Goal: Task Accomplishment & Management: Contribute content

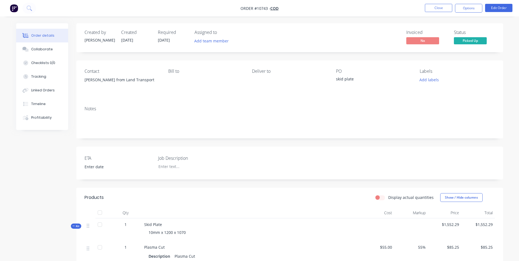
scroll to position [164, 0]
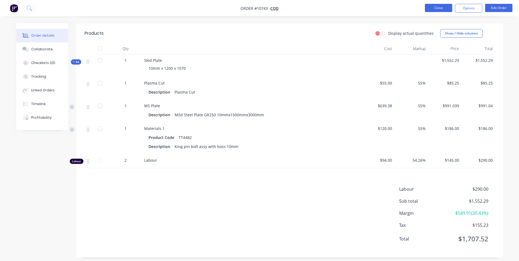
click at [432, 7] on button "Close" at bounding box center [437, 8] width 27 height 8
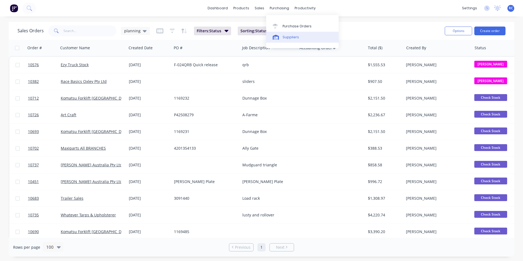
click at [281, 39] on link "Suppliers" at bounding box center [302, 37] width 72 height 11
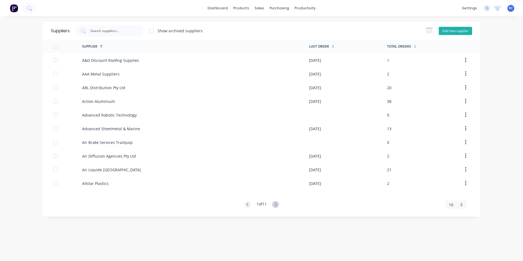
click at [453, 31] on button "Add new supplier" at bounding box center [454, 31] width 33 height 8
select select "AU"
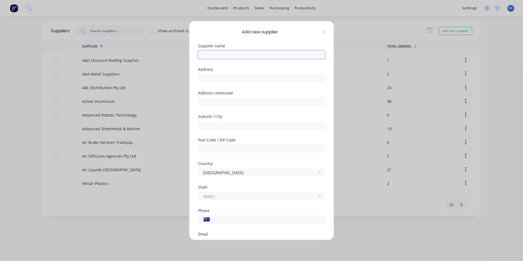
click at [212, 53] on input "text" at bounding box center [261, 55] width 127 height 8
paste input "MassWin Technology Co., Ltd."
type input "MassWin Technology Co., Ltd."
click at [204, 79] on input "text" at bounding box center [261, 78] width 127 height 8
click at [218, 80] on input "text" at bounding box center [261, 78] width 127 height 8
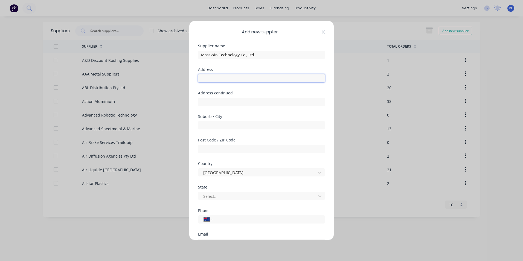
paste input "[STREET_ADDRESS]"
type input "[STREET_ADDRESS]"
click at [203, 106] on input "text" at bounding box center [261, 102] width 127 height 8
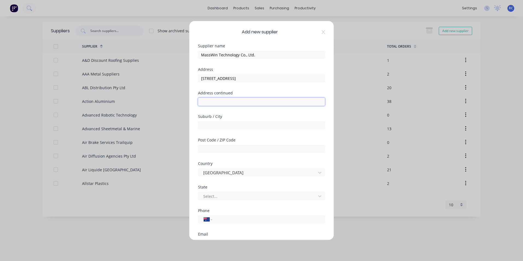
paste input "[STREET_ADDRESS]"
type input "[STREET_ADDRESS]"
click at [201, 120] on div at bounding box center [261, 125] width 127 height 10
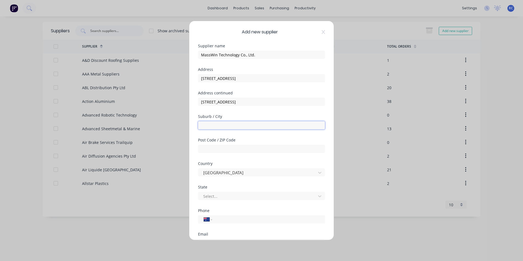
click at [206, 125] on input "text" at bounding box center [261, 125] width 127 height 8
paste input "[STREET_ADDRESS]"
type input "[STREET_ADDRESS]"
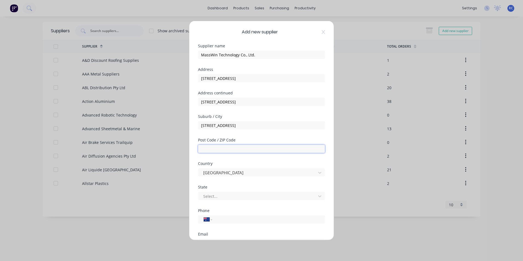
click at [208, 150] on input "text" at bounding box center [261, 149] width 127 height 8
type input "54954518"
click at [296, 126] on input "[STREET_ADDRESS]" at bounding box center [261, 125] width 127 height 8
drag, startPoint x: 297, startPoint y: 125, endPoint x: 269, endPoint y: 127, distance: 28.5
click at [269, 127] on input "[STREET_ADDRESS]" at bounding box center [261, 125] width 127 height 8
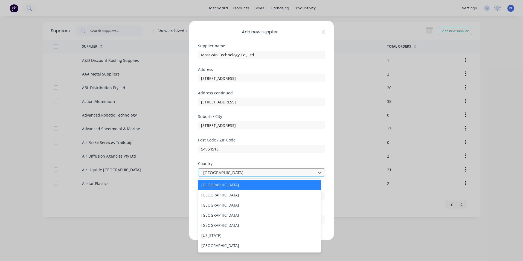
drag, startPoint x: 224, startPoint y: 173, endPoint x: 219, endPoint y: 172, distance: 5.0
click at [219, 172] on div at bounding box center [258, 172] width 110 height 7
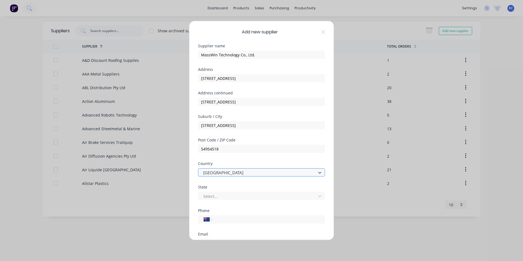
click at [222, 171] on div at bounding box center [258, 172] width 110 height 7
paste input "[GEOGRAPHIC_DATA]"
drag, startPoint x: 232, startPoint y: 171, endPoint x: 184, endPoint y: 171, distance: 47.6
click at [184, 171] on div "Add new supplier Supplier name MassWin Technology Co., Ltd. Address [STREET_ADD…" at bounding box center [261, 130] width 523 height 261
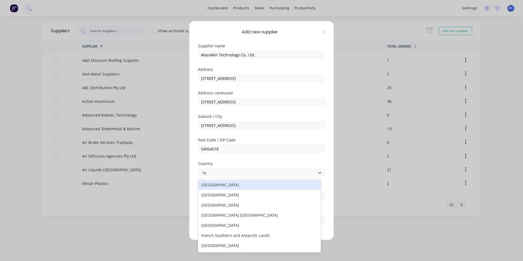
type input "tai"
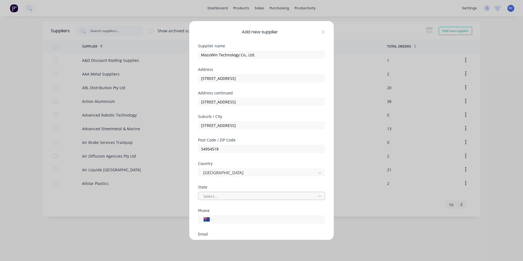
click at [211, 195] on div at bounding box center [258, 196] width 110 height 7
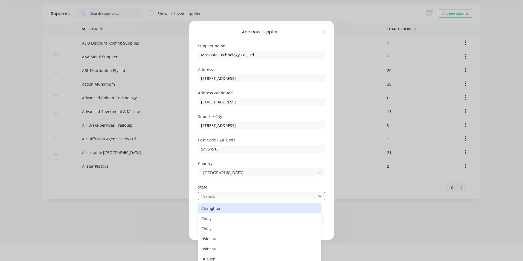
paste input "[GEOGRAPHIC_DATA]"
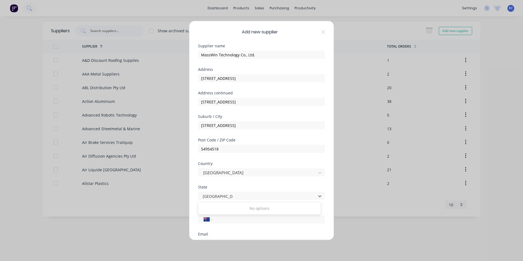
type input "[GEOGRAPHIC_DATA]"
click at [194, 194] on div "Add new supplier Supplier name MassWin Technology Co., Ltd. Address [STREET_ADD…" at bounding box center [261, 130] width 144 height 219
click at [204, 220] on select "International [GEOGRAPHIC_DATA] [GEOGRAPHIC_DATA] [GEOGRAPHIC_DATA] [GEOGRAPHIC…" at bounding box center [208, 219] width 8 height 8
select select "TW"
click at [204, 215] on select "International [GEOGRAPHIC_DATA] [GEOGRAPHIC_DATA] [GEOGRAPHIC_DATA] [GEOGRAPHIC…" at bounding box center [208, 219] width 8 height 8
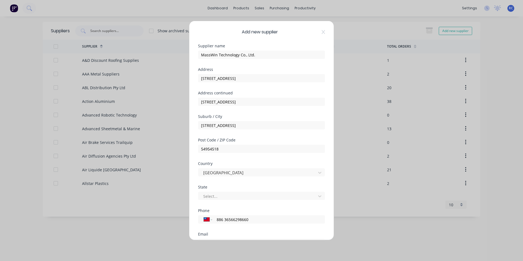
type input "886 36566298660"
click at [231, 234] on div "Email" at bounding box center [261, 234] width 127 height 4
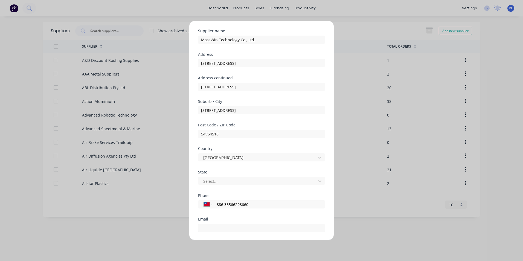
scroll to position [72, 0]
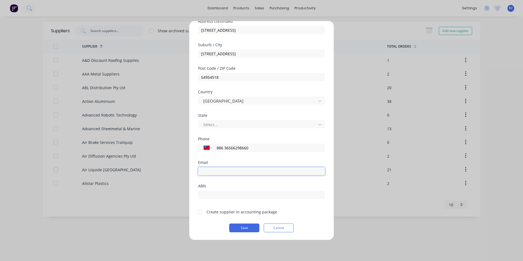
click at [213, 169] on input "email" at bounding box center [261, 171] width 127 height 8
click at [259, 171] on input "email" at bounding box center [261, 175] width 127 height 8
paste input "[PERSON_NAME][EMAIL_ADDRESS][DOMAIN_NAME]"
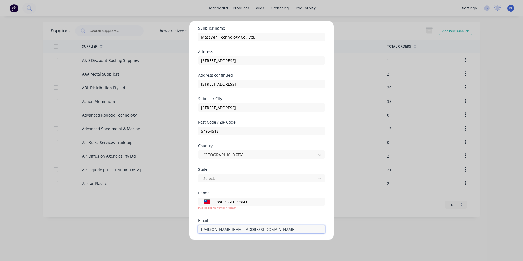
scroll to position [76, 0]
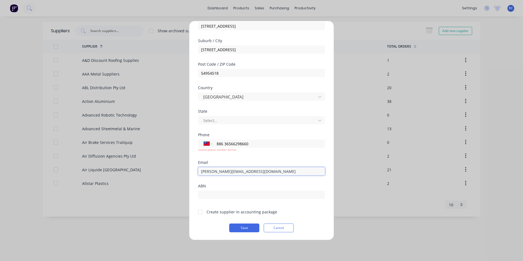
type input "[PERSON_NAME][EMAIL_ADDRESS][DOMAIN_NAME]"
click at [199, 212] on div at bounding box center [200, 211] width 11 height 11
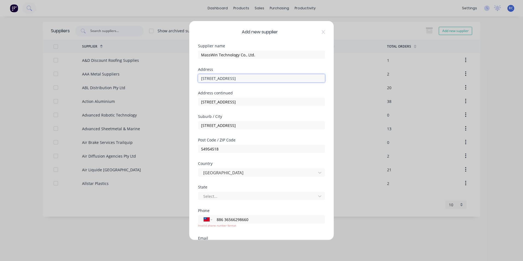
scroll to position [0, 8]
drag, startPoint x: 235, startPoint y: 78, endPoint x: 402, endPoint y: 84, distance: 167.7
click at [402, 84] on div "Add new supplier Supplier name MassWin Technology Co., Ltd. Address [STREET_ADD…" at bounding box center [261, 130] width 523 height 261
type input "[STREET_ADDRESS]"
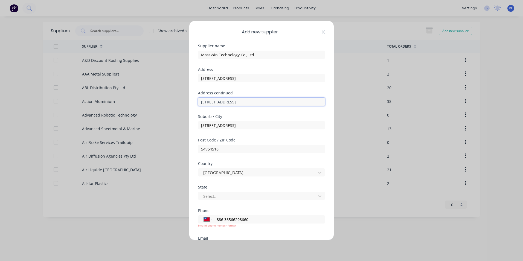
drag, startPoint x: 201, startPoint y: 101, endPoint x: 236, endPoint y: 102, distance: 35.8
click at [236, 102] on input "[STREET_ADDRESS]" at bounding box center [261, 102] width 127 height 8
drag, startPoint x: 231, startPoint y: 102, endPoint x: 295, endPoint y: 102, distance: 63.4
click at [295, 102] on input "[GEOGRAPHIC_DATA], [GEOGRAPHIC_DATA]" at bounding box center [261, 102] width 127 height 8
type input "[GEOGRAPHIC_DATA]"
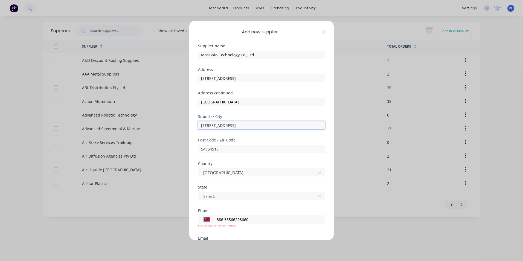
click at [202, 124] on input "[STREET_ADDRESS]" at bounding box center [261, 125] width 127 height 8
drag, startPoint x: 198, startPoint y: 125, endPoint x: 267, endPoint y: 127, distance: 68.9
click at [267, 127] on input "[STREET_ADDRESS]" at bounding box center [261, 125] width 127 height 8
drag, startPoint x: 229, startPoint y: 125, endPoint x: 290, endPoint y: 126, distance: 61.2
click at [289, 125] on input "[GEOGRAPHIC_DATA], [GEOGRAPHIC_DATA]" at bounding box center [261, 125] width 127 height 8
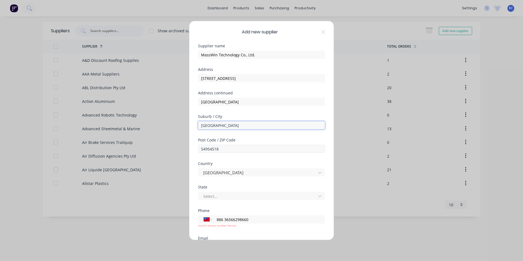
type input "[GEOGRAPHIC_DATA]"
drag, startPoint x: 239, startPoint y: 147, endPoint x: 235, endPoint y: 147, distance: 4.7
click at [235, 147] on input "54954518" at bounding box center [261, 149] width 127 height 8
drag, startPoint x: 241, startPoint y: 149, endPoint x: 175, endPoint y: 149, distance: 65.9
click at [176, 149] on div "Add new supplier Supplier name MassWin Technology Co., Ltd. Address [GEOGRAPHIC…" at bounding box center [261, 130] width 523 height 261
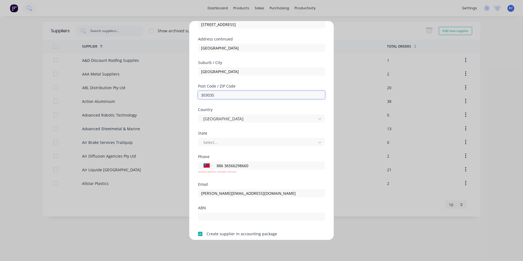
scroll to position [76, 0]
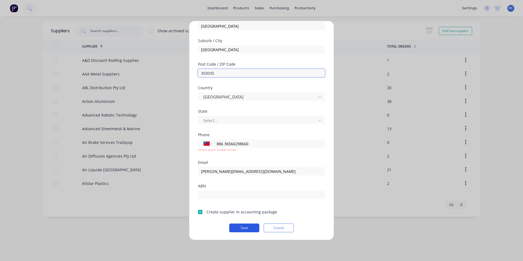
type input "303035"
click at [235, 229] on button "Save" at bounding box center [244, 227] width 30 height 9
click at [236, 229] on button "Save" at bounding box center [244, 227] width 30 height 9
click at [250, 229] on button "Save" at bounding box center [244, 227] width 30 height 9
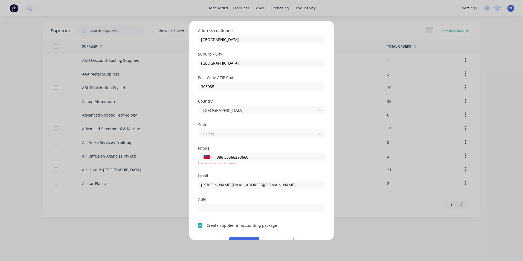
scroll to position [62, 0]
drag, startPoint x: 251, startPoint y: 157, endPoint x: 207, endPoint y: 157, distance: 44.3
click at [207, 157] on div "International [GEOGRAPHIC_DATA] [GEOGRAPHIC_DATA] [GEOGRAPHIC_DATA] [GEOGRAPHIC…" at bounding box center [261, 157] width 127 height 8
click at [227, 171] on div "Phone International [GEOGRAPHIC_DATA] [GEOGRAPHIC_DATA] [GEOGRAPHIC_DATA] [GEOG…" at bounding box center [261, 161] width 127 height 28
click at [236, 158] on input "36566298" at bounding box center [267, 157] width 103 height 6
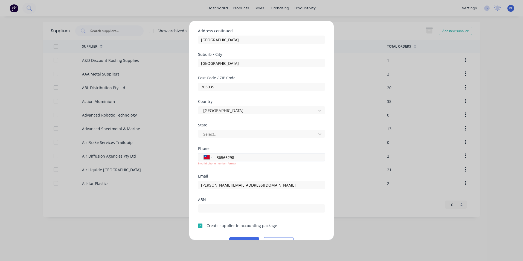
click at [236, 158] on input "36566298" at bounding box center [267, 157] width 103 height 6
click at [235, 196] on div "Email [PERSON_NAME][EMAIL_ADDRESS][DOMAIN_NAME]" at bounding box center [261, 186] width 127 height 24
click at [212, 159] on div "International [GEOGRAPHIC_DATA] [GEOGRAPHIC_DATA] [GEOGRAPHIC_DATA] [GEOGRAPHIC…" at bounding box center [261, 157] width 127 height 8
click at [210, 157] on select "International [GEOGRAPHIC_DATA] [GEOGRAPHIC_DATA] [GEOGRAPHIC_DATA] [GEOGRAPHIC…" at bounding box center [208, 157] width 8 height 8
click at [204, 153] on select "International [GEOGRAPHIC_DATA] [GEOGRAPHIC_DATA] [GEOGRAPHIC_DATA] [GEOGRAPHIC…" at bounding box center [208, 157] width 8 height 8
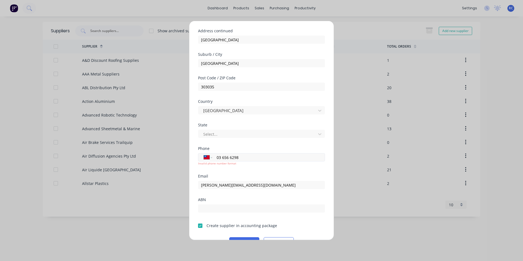
click at [216, 158] on input "03 656 6298" at bounding box center [267, 157] width 103 height 6
type input "0"
type input "886 3 656 6298"
click at [229, 237] on button "Save" at bounding box center [244, 241] width 30 height 9
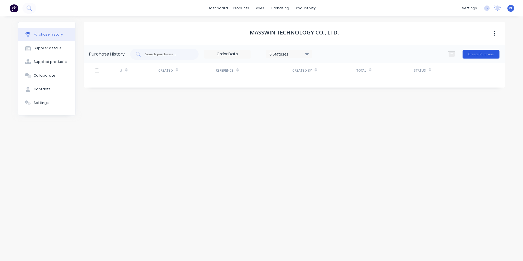
click at [485, 52] on button "Create Purchase" at bounding box center [480, 54] width 37 height 9
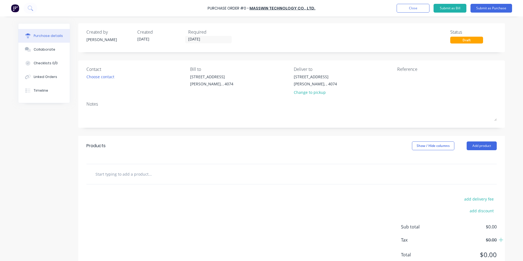
drag, startPoint x: 124, startPoint y: 177, endPoint x: 127, endPoint y: 175, distance: 3.7
click at [124, 177] on input "text" at bounding box center [149, 173] width 109 height 11
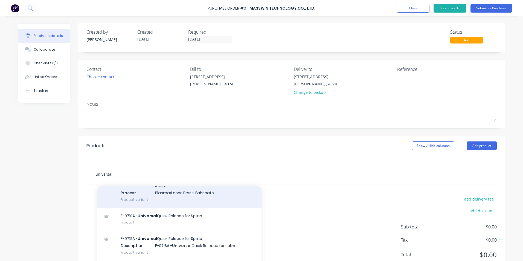
scroll to position [188, 0]
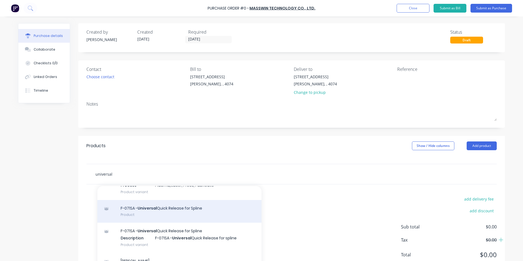
type input "universal"
click at [187, 200] on div "F-071SA - Universal Quick Release for Spline Product" at bounding box center [179, 211] width 164 height 23
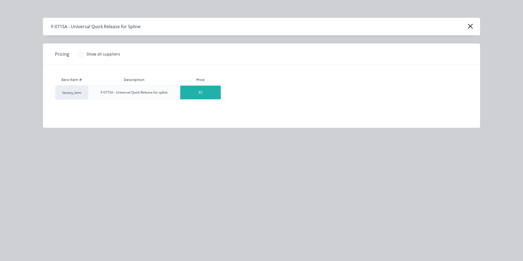
click at [199, 89] on div "$0" at bounding box center [200, 93] width 40 height 14
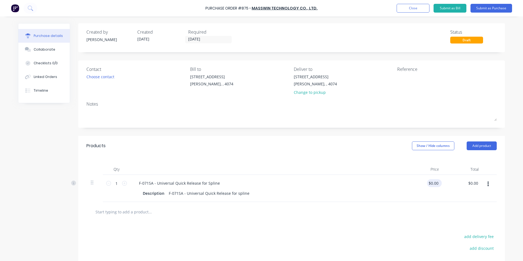
click at [427, 183] on div "$0.00 $0.00" at bounding box center [433, 183] width 13 height 8
click at [429, 185] on input "0.0000" at bounding box center [433, 183] width 13 height 8
drag, startPoint x: 438, startPoint y: 183, endPoint x: 421, endPoint y: 183, distance: 17.8
click at [421, 183] on div "$0.00 $0.00" at bounding box center [423, 188] width 40 height 27
click at [323, 163] on div "Qty Price Total 1 1 F-071SA - Universal Quick Release for Spline Description F-…" at bounding box center [291, 179] width 426 height 46
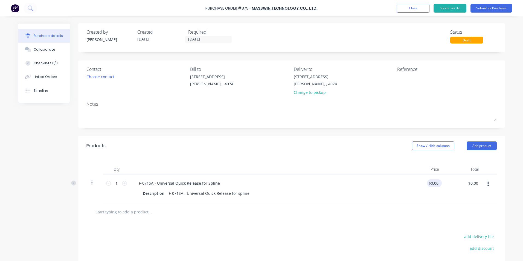
click at [427, 181] on div "$0.00 $0.00" at bounding box center [433, 183] width 13 height 8
click at [432, 184] on div "0 0" at bounding box center [436, 183] width 8 height 8
type input "$30.80"
click at [394, 159] on div "Qty Price Total 1 1 F-071SA - Universal Quick Release for Spline Description F-…" at bounding box center [291, 179] width 426 height 46
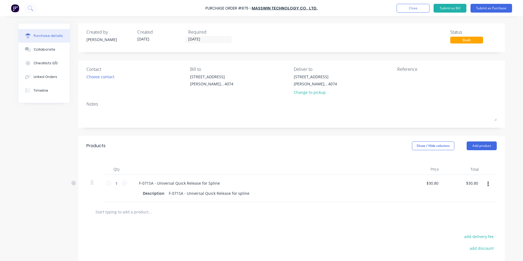
scroll to position [27, 0]
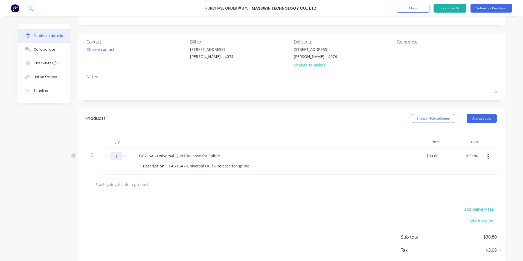
click at [117, 158] on input "1" at bounding box center [116, 156] width 11 height 8
type input "2"
type input "$61.60"
type input "25"
type input "$770.00"
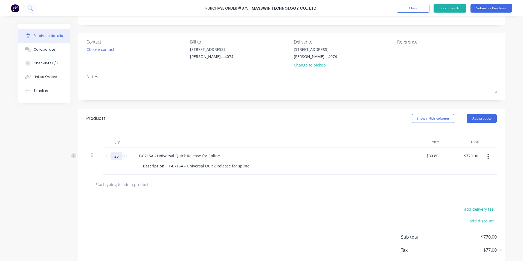
type input "250"
type input "$7,700.00"
type input "250"
click at [264, 196] on div "add delivery fee add discount Sub total $7,700.00 Tax $770.00 Total $8,470.00" at bounding box center [291, 239] width 426 height 90
drag, startPoint x: 198, startPoint y: 155, endPoint x: 215, endPoint y: 153, distance: 17.8
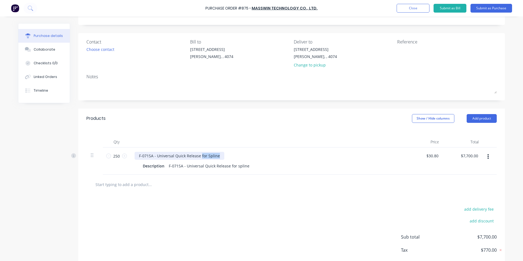
click at [215, 153] on div "F-071SA - Universal Quick Release for Spline" at bounding box center [179, 156] width 90 height 8
click at [216, 153] on div "F-071SA - Universal Quick Release for Spline" at bounding box center [179, 156] width 90 height 8
drag, startPoint x: 225, startPoint y: 165, endPoint x: 258, endPoint y: 165, distance: 32.5
click at [258, 165] on div "Description F-071SA - Universal Quick Release for spline" at bounding box center [265, 166] width 250 height 8
click at [277, 187] on div at bounding box center [291, 184] width 401 height 11
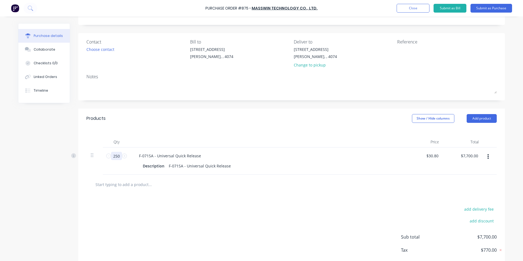
click at [115, 157] on input "250" at bounding box center [116, 156] width 11 height 8
type input "1000"
type input "$30,800.00"
type input "1000"
click at [257, 209] on div "add delivery fee add discount Sub total $30,800.00 Tax $3,080.00 Total $33,880.…" at bounding box center [291, 239] width 426 height 90
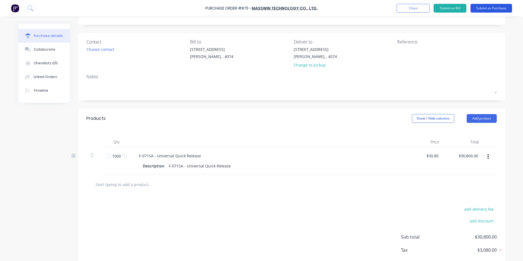
click at [494, 9] on button "Submit as Purchase" at bounding box center [491, 8] width 42 height 9
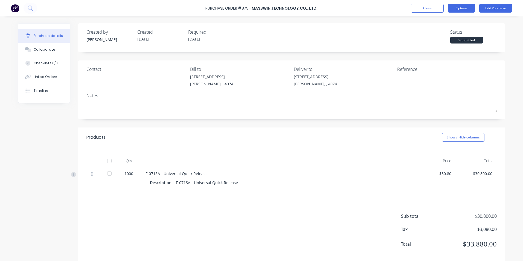
click at [458, 8] on button "Options" at bounding box center [460, 8] width 27 height 9
click at [97, 80] on div "Contact" at bounding box center [135, 78] width 99 height 24
click at [495, 8] on button "Edit Purchase" at bounding box center [495, 8] width 33 height 9
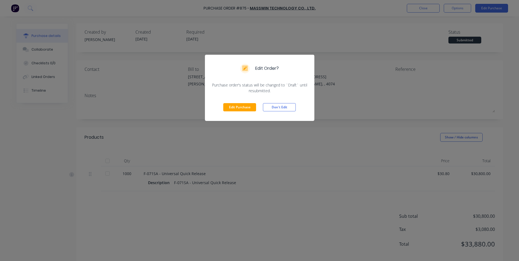
click at [222, 109] on div "Edit Purchase Don't Edit" at bounding box center [259, 106] width 109 height 27
click at [236, 109] on button "Edit Purchase" at bounding box center [239, 107] width 33 height 8
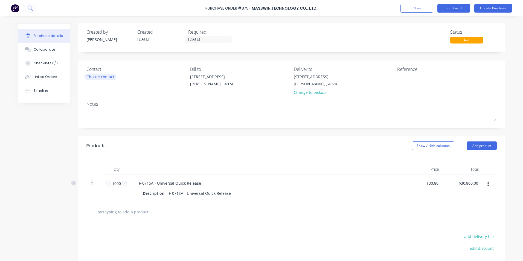
click at [108, 77] on div "Choose contact" at bounding box center [100, 77] width 28 height 6
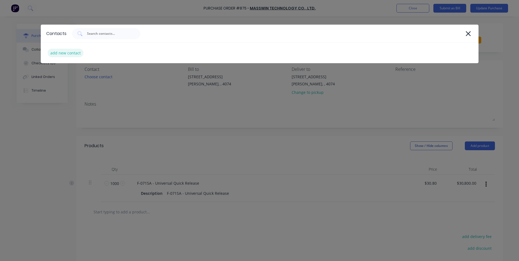
click at [63, 51] on div "add new contact" at bounding box center [66, 53] width 36 height 8
select select "AU"
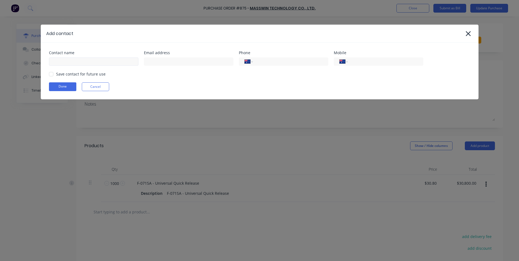
click at [77, 57] on div at bounding box center [93, 61] width 89 height 10
click at [77, 62] on input at bounding box center [93, 61] width 89 height 8
type input "[PERSON_NAME]"
type input "[PERSON_NAME][EMAIL_ADDRESS][DOMAIN_NAME]"
click at [367, 60] on input "tel" at bounding box center [384, 61] width 66 height 6
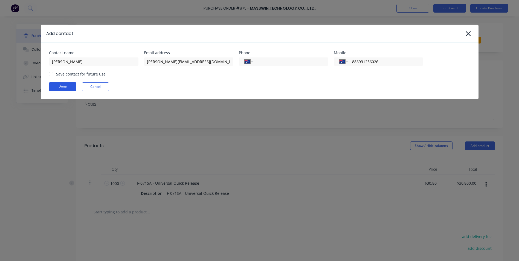
drag, startPoint x: 49, startPoint y: 73, endPoint x: 55, endPoint y: 85, distance: 13.1
click at [49, 73] on div at bounding box center [51, 74] width 11 height 11
click at [59, 87] on button "Done" at bounding box center [62, 86] width 27 height 9
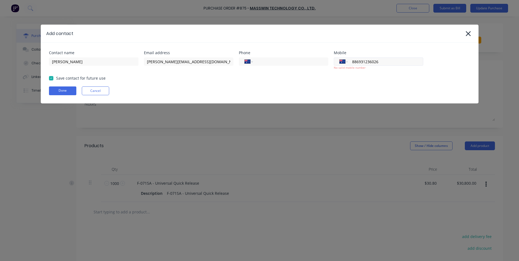
click at [355, 61] on input "886931236026" at bounding box center [384, 61] width 66 height 6
drag, startPoint x: 356, startPoint y: 61, endPoint x: 347, endPoint y: 61, distance: 9.0
click at [347, 61] on div "International [GEOGRAPHIC_DATA] [GEOGRAPHIC_DATA] [GEOGRAPHIC_DATA] [GEOGRAPHIC…" at bounding box center [377, 61] width 89 height 8
type input "6931236026"
click at [49, 86] on button "Done" at bounding box center [62, 90] width 27 height 9
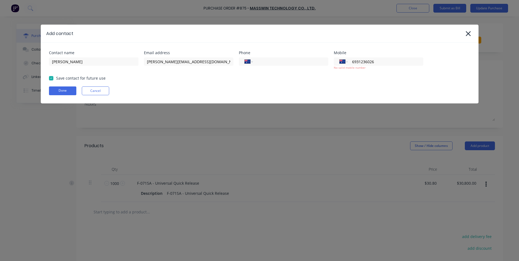
click at [331, 62] on div "Contact name [PERSON_NAME] Email address [EMAIL_ADDRESS][DOMAIN_NAME] Phone Int…" at bounding box center [259, 60] width 421 height 19
drag, startPoint x: 464, startPoint y: 32, endPoint x: 411, endPoint y: 58, distance: 59.3
click at [411, 58] on div "Add contact Contact name [PERSON_NAME] Email address [EMAIL_ADDRESS][DOMAIN_NAM…" at bounding box center [259, 64] width 437 height 79
drag, startPoint x: 387, startPoint y: 62, endPoint x: 311, endPoint y: 60, distance: 76.6
click at [320, 60] on div "Contact name [PERSON_NAME] Email address [EMAIL_ADDRESS][DOMAIN_NAME] Phone Int…" at bounding box center [259, 60] width 421 height 19
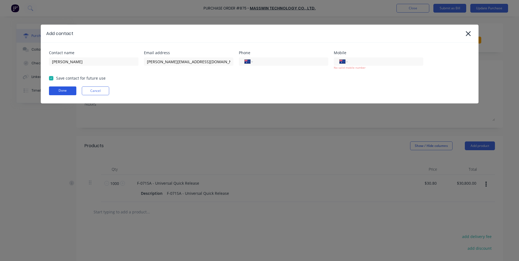
click at [59, 89] on button "Done" at bounding box center [62, 90] width 27 height 9
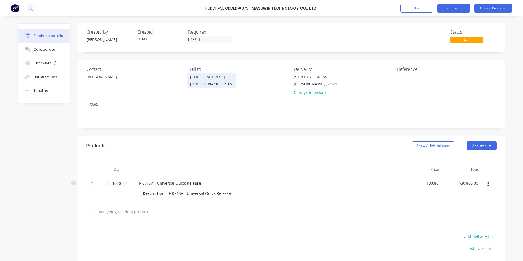
click at [208, 81] on div "[PERSON_NAME], , 4074" at bounding box center [211, 84] width 43 height 6
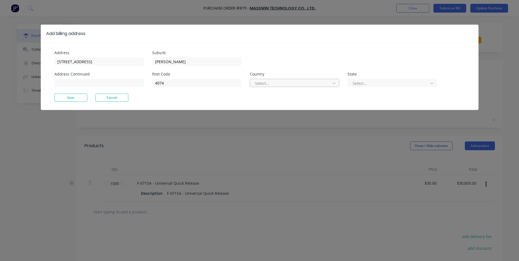
click at [283, 86] on div at bounding box center [290, 83] width 73 height 7
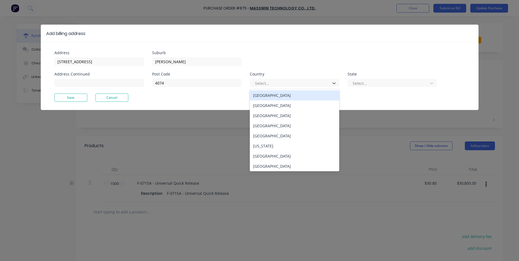
drag, startPoint x: 268, startPoint y: 96, endPoint x: 345, endPoint y: 94, distance: 77.4
click at [269, 96] on div "[GEOGRAPHIC_DATA]" at bounding box center [294, 95] width 89 height 10
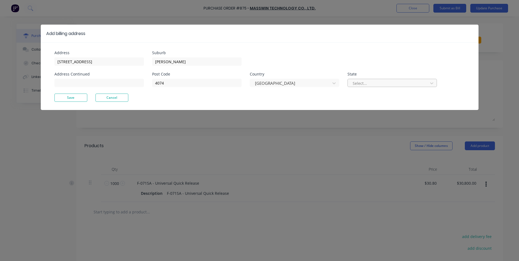
click at [374, 82] on div at bounding box center [388, 83] width 73 height 7
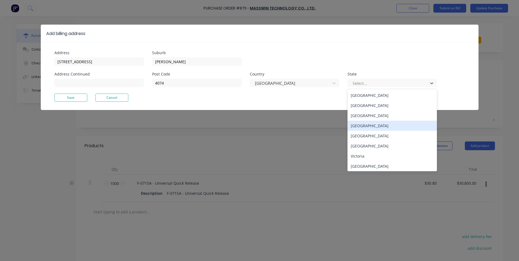
click at [362, 126] on div "[GEOGRAPHIC_DATA]" at bounding box center [391, 126] width 89 height 10
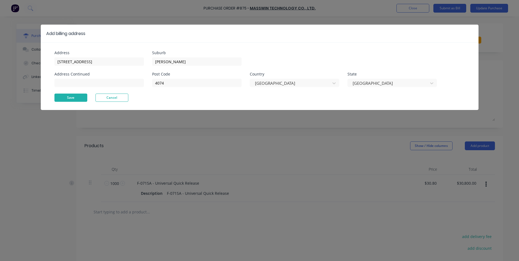
click at [76, 98] on button "Save" at bounding box center [70, 97] width 33 height 8
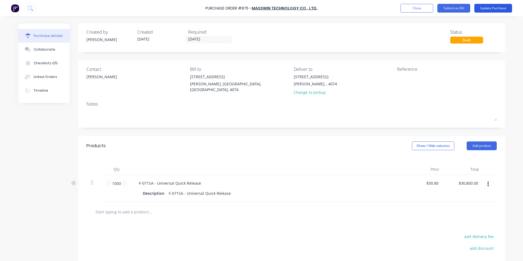
click at [491, 8] on button "Update Purchase" at bounding box center [493, 8] width 38 height 9
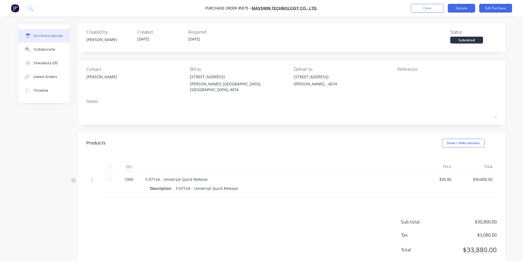
click at [457, 8] on button "Options" at bounding box center [460, 8] width 27 height 9
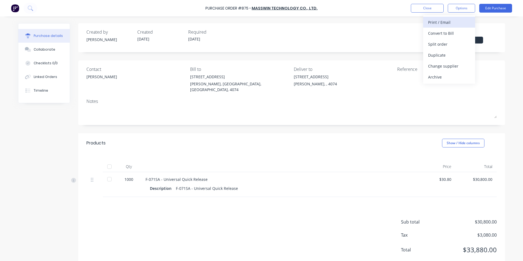
click at [444, 20] on div "Print / Email" at bounding box center [449, 22] width 42 height 8
click at [446, 34] on div "With pricing" at bounding box center [449, 33] width 42 height 8
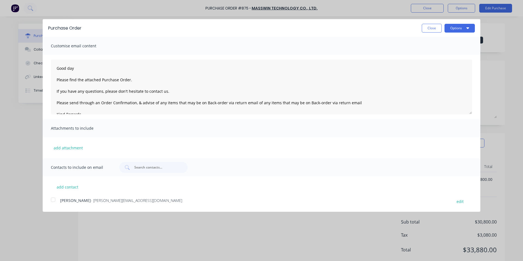
click at [48, 200] on div at bounding box center [53, 199] width 11 height 11
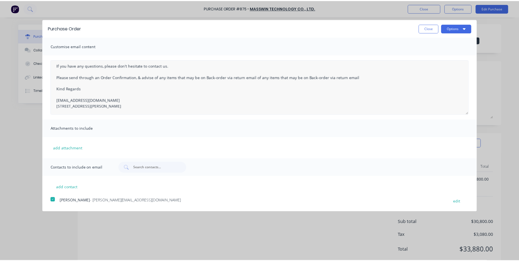
scroll to position [31, 0]
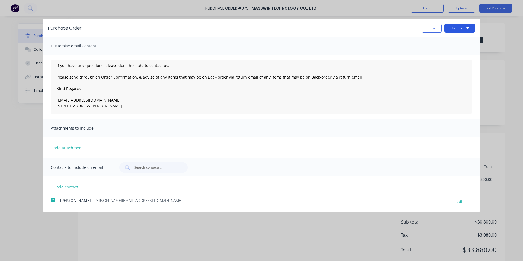
click at [465, 29] on button "Options" at bounding box center [459, 28] width 30 height 9
click at [435, 54] on div "Email" at bounding box center [448, 53] width 42 height 8
type textarea "Good day Please find the attached Purchase Order. If you have any questions, pl…"
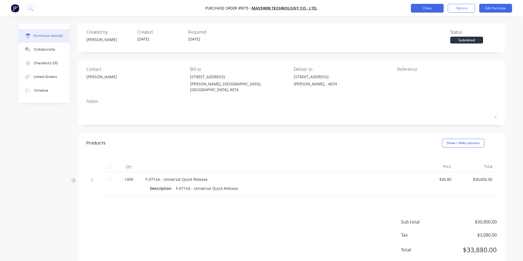
click at [432, 6] on button "Close" at bounding box center [427, 8] width 33 height 9
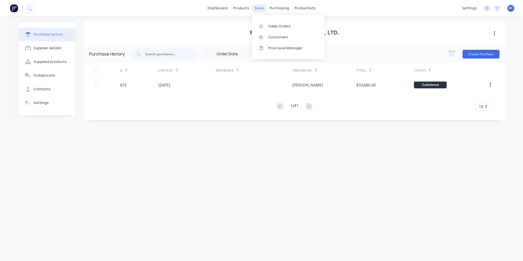
click at [262, 9] on div "sales" at bounding box center [259, 8] width 15 height 8
click at [267, 28] on link "Sales Orders" at bounding box center [288, 25] width 72 height 11
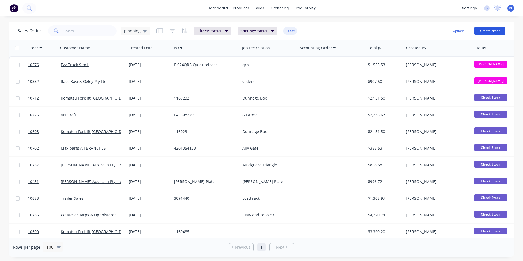
click at [486, 30] on button "Create order" at bounding box center [489, 31] width 31 height 9
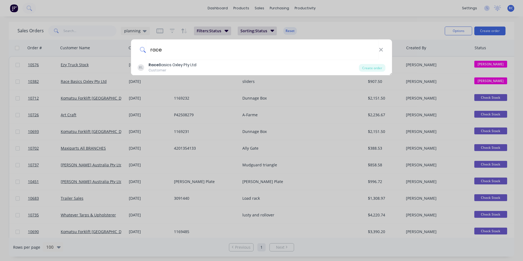
type input "race"
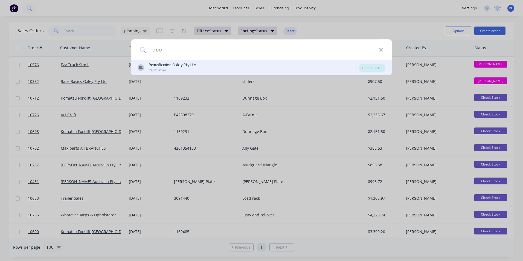
click at [155, 64] on b "Race" at bounding box center [153, 64] width 10 height 5
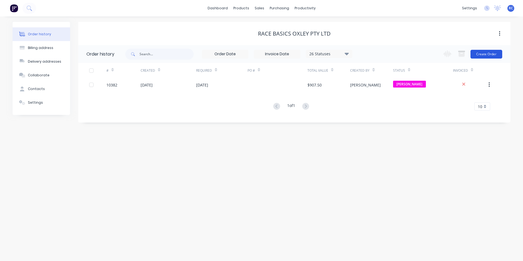
click at [485, 52] on button "Create Order" at bounding box center [486, 54] width 32 height 9
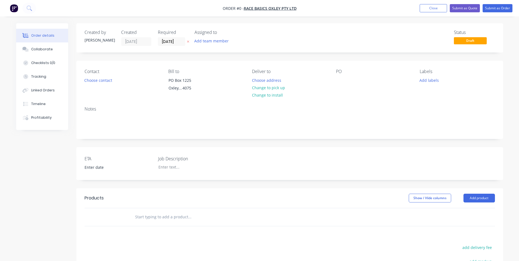
click at [169, 219] on input "text" at bounding box center [189, 216] width 109 height 11
click at [203, 213] on input "text" at bounding box center [189, 216] width 109 height 11
type input "e"
paste input "EZ-20238 - U-Bolt 8" to fit 3" Axle"
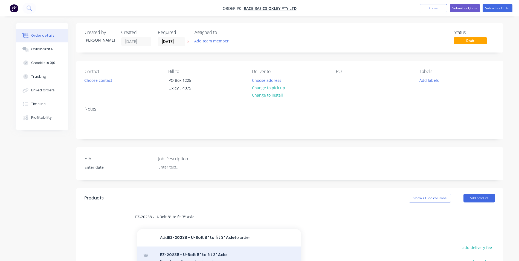
type input "EZ-20238 - U-Bolt 8" to fit 3" Axle"
click at [178, 255] on div "EZ-20238 - U-Bolt 8" to fit 3" Axle Xero Item # factory_item Description EZ-202…" at bounding box center [219, 264] width 164 height 37
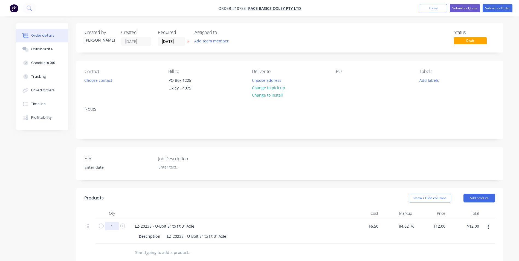
click at [117, 225] on input "1" at bounding box center [112, 226] width 14 height 8
type input "24"
type input "$288.00"
click at [189, 207] on header "Products Show / Hide columns Add product" at bounding box center [289, 198] width 426 height 20
click at [100, 80] on button "Choose contact" at bounding box center [98, 79] width 34 height 7
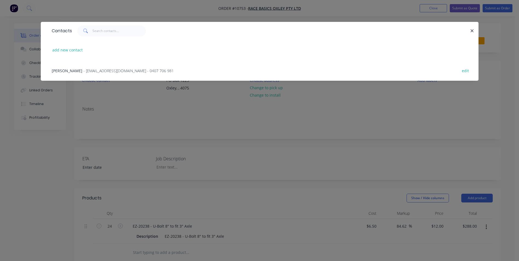
click at [83, 69] on span "- [EMAIL_ADDRESS][DOMAIN_NAME] - 0407 706 981" at bounding box center [128, 70] width 90 height 5
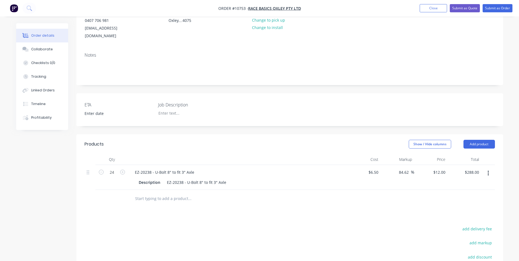
scroll to position [37, 0]
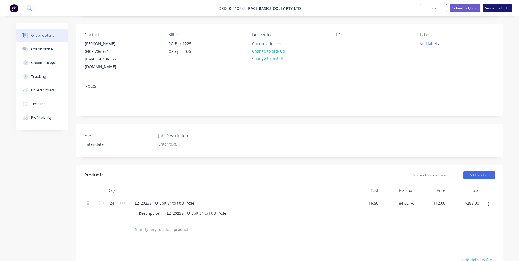
click at [506, 7] on button "Submit as Order" at bounding box center [497, 8] width 30 height 8
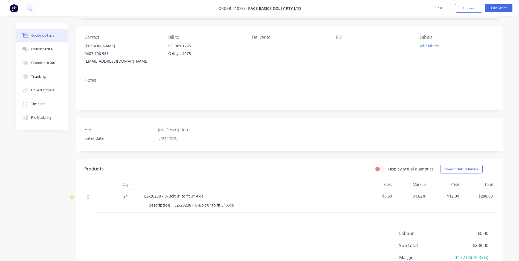
scroll to position [28, 0]
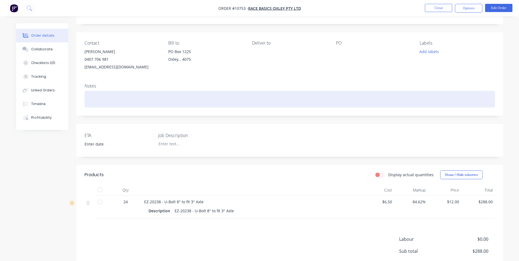
click at [95, 96] on div at bounding box center [289, 99] width 410 height 17
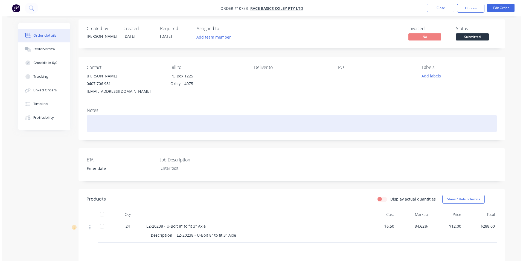
scroll to position [0, 0]
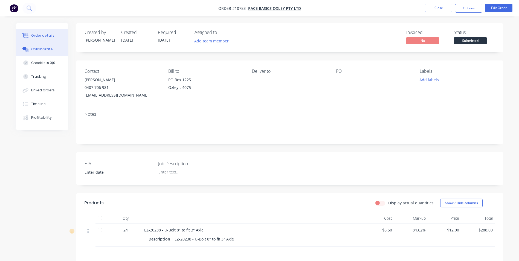
click at [34, 48] on div "Collaborate" at bounding box center [42, 49] width 22 height 5
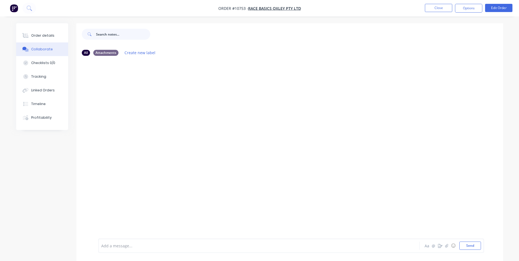
click at [118, 37] on input "text" at bounding box center [123, 34] width 54 height 11
click at [127, 239] on div "Add a message... Aa @ ☺ Send" at bounding box center [290, 245] width 385 height 14
click at [130, 248] on div at bounding box center [243, 246] width 284 height 6
click at [469, 244] on button "Send" at bounding box center [470, 245] width 22 height 8
click at [436, 11] on button "Close" at bounding box center [437, 8] width 27 height 8
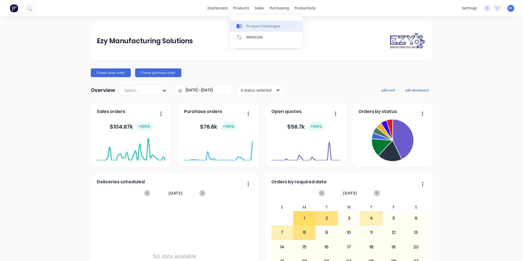
click at [248, 27] on div "Product Catalogue" at bounding box center [263, 26] width 34 height 5
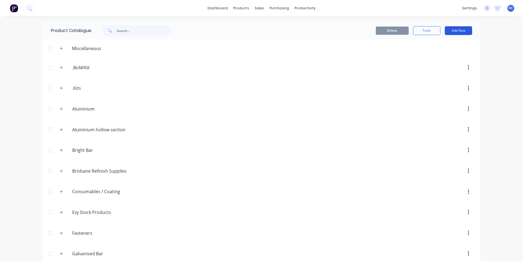
click at [453, 30] on button "Add New" at bounding box center [457, 30] width 27 height 9
click at [441, 60] on button "Product" at bounding box center [446, 55] width 52 height 11
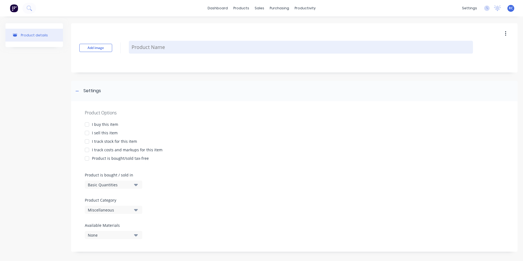
click at [141, 47] on textarea at bounding box center [301, 47] width 344 height 13
type textarea "x"
type textarea "E"
type textarea "x"
type textarea "Ez"
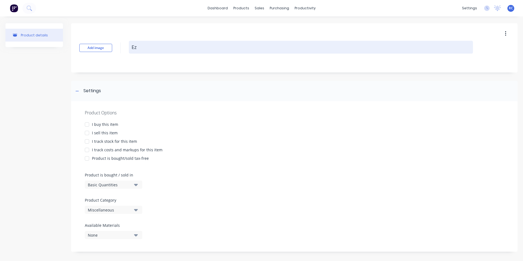
type textarea "x"
type textarea "Ez-"
type textarea "x"
type textarea "Ez"
type textarea "x"
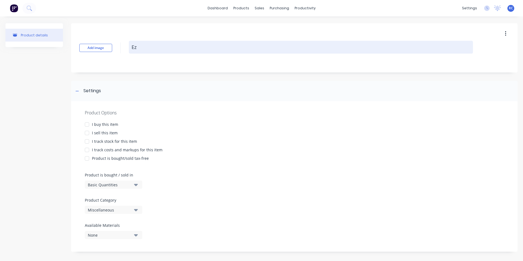
type textarea "E"
type textarea "x"
type textarea "EZ"
type textarea "x"
type textarea "EZ-"
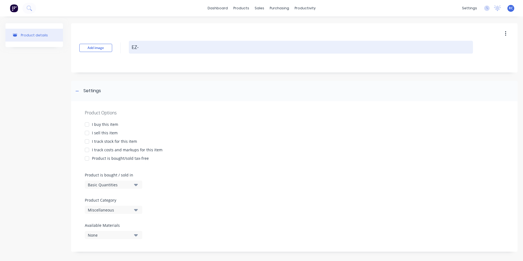
type textarea "x"
type textarea "EZ-2"
type textarea "x"
type textarea "EZ-20"
type textarea "x"
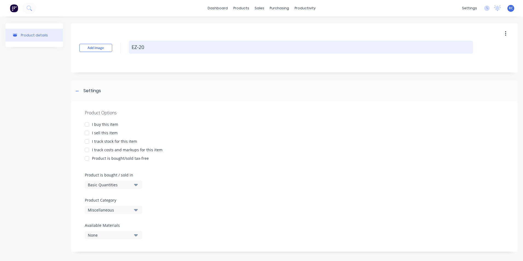
type textarea "EZ-202"
type textarea "x"
type textarea "EZ-2023"
type textarea "x"
type textarea "EZ-20238"
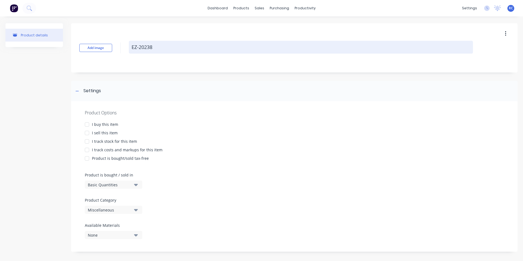
type textarea "x"
type textarea "EZ-202385"
type textarea "x"
type textarea "EZ-20238"
type textarea "x"
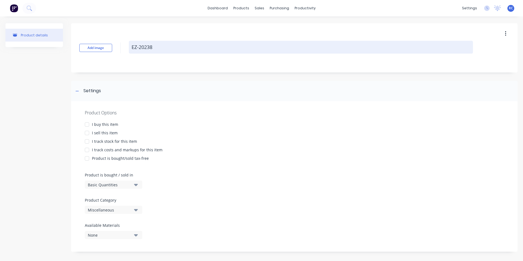
type textarea "EZ-20238"
type textarea "x"
type textarea "EZ-20238 8"
type textarea "x"
type textarea "EZ-20238 8""
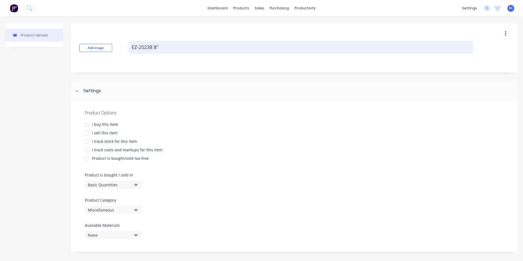
type textarea "x"
type textarea "EZ-20238 8""
type textarea "x"
type textarea "EZ-20238 -8""
type textarea "x"
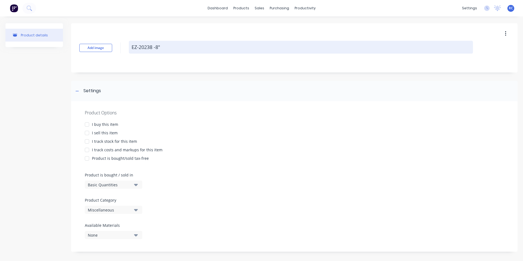
type textarea "EZ-20238 - 8""
type textarea "x"
type textarea "EZ-20238 - ""
type textarea "x"
type textarea "EZ-20238 -"
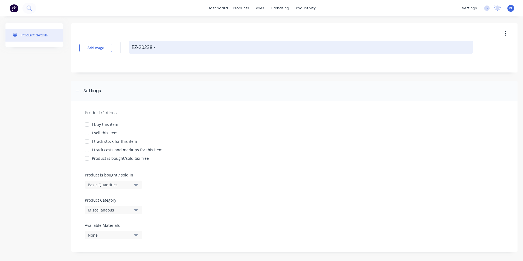
type textarea "x"
type textarea "EZ-20238 - u"
type textarea "x"
type textarea "EZ-20238 -"
type textarea "x"
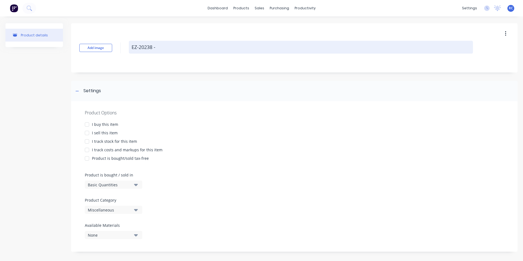
type textarea "EZ-20238 - U"
type textarea "x"
type textarea "EZ-20238 - U-"
type textarea "x"
type textarea "EZ-20238 - U-B"
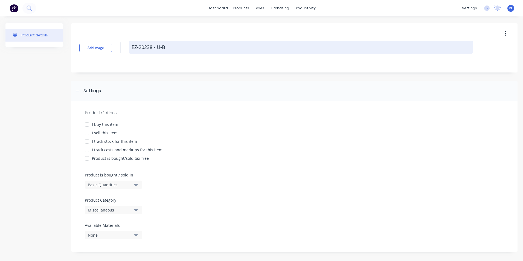
type textarea "x"
type textarea "EZ-20238 - U-Bo"
type textarea "x"
type textarea "EZ-20238 - U-Bol"
type textarea "x"
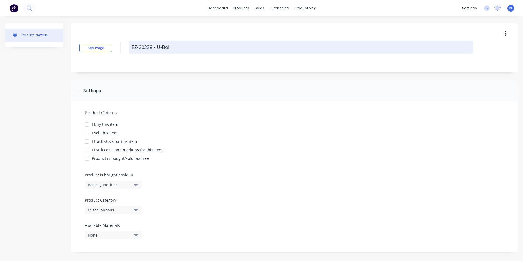
type textarea "EZ-20238 - U-Bolt"
type textarea "x"
type textarea "EZ-20238 - U-Bolt"
type textarea "x"
type textarea "EZ-20238 - U-Bolt 8"
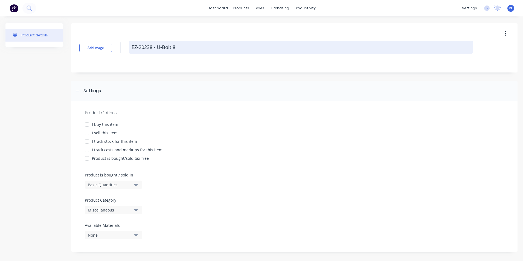
type textarea "x"
type textarea "EZ-20238 - U-Bolt 8""
type textarea "x"
type textarea "EZ-20238 - U-Bolt 8""
type textarea "x"
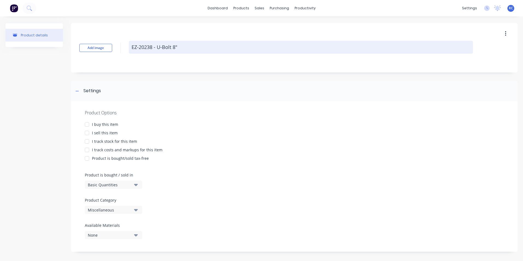
type textarea "EZ-20238 - U-Bolt 8" t"
type textarea "x"
type textarea "EZ-20238 - U-Bolt 8" to"
type textarea "x"
type textarea "EZ-20238 - U-Bolt 8" to"
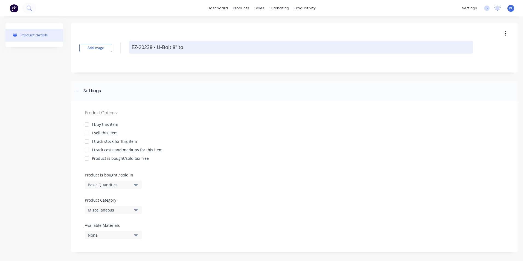
type textarea "x"
type textarea "EZ-20238 - U-Bolt 8" to f"
type textarea "x"
type textarea "EZ-20238 - U-Bolt 8" to fi"
type textarea "x"
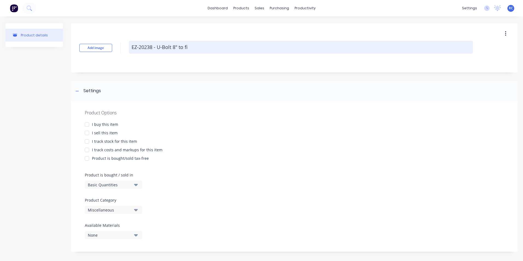
type textarea "EZ-20238 - U-Bolt 8" to fit"
type textarea "x"
type textarea "EZ-20238 - U-Bolt 8" to fit"
type textarea "x"
type textarea "EZ-20238 - U-Bolt 8" to fit 3"
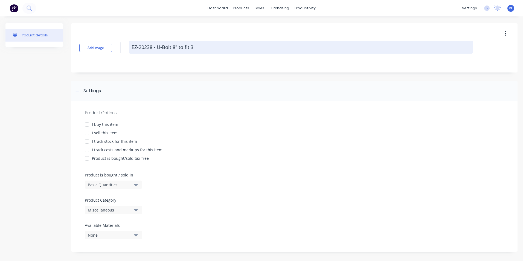
type textarea "x"
type textarea "EZ-20238 - U-Bolt 8" to fit 3""
type textarea "x"
type textarea "EZ-20238 - U-Bolt 8" to fit 3""
type textarea "x"
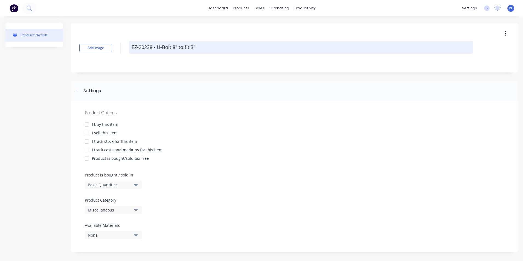
type textarea "EZ-20238 - U-Bolt 8" to fit 3" A"
type textarea "x"
type textarea "EZ-20238 - U-Bolt 8" to fit 3" Ax"
type textarea "x"
type textarea "EZ-20238 - U-Bolt 8" to fit 3" Axl"
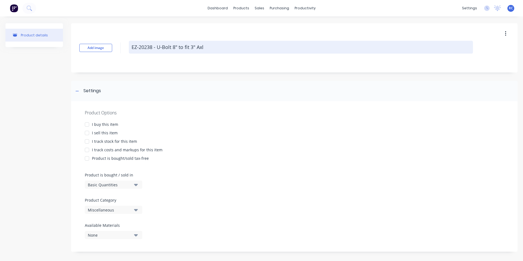
type textarea "x"
type textarea "EZ-20238 - U-Bolt 8" to fit 3" Axle"
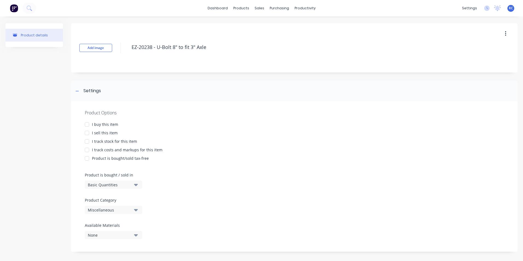
click at [87, 125] on div at bounding box center [86, 124] width 11 height 11
click at [87, 137] on div at bounding box center [86, 141] width 11 height 11
click at [86, 136] on div at bounding box center [86, 141] width 11 height 11
click at [86, 134] on div at bounding box center [86, 132] width 11 height 11
click at [86, 142] on div at bounding box center [86, 141] width 11 height 11
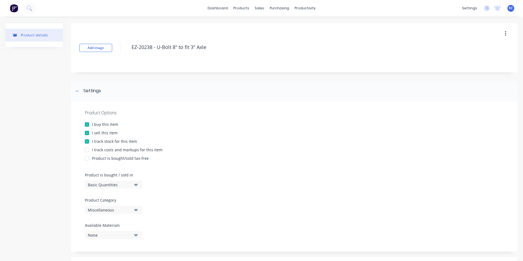
click at [87, 150] on div at bounding box center [86, 149] width 11 height 11
type textarea "x"
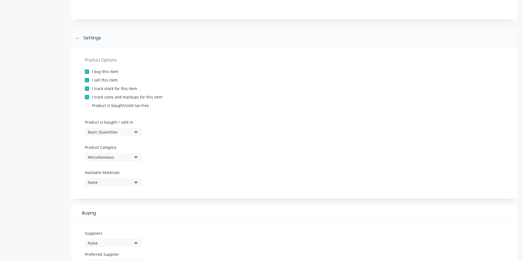
scroll to position [55, 0]
type textarea "EZ-20238 - U-Bolt 8" to fit 3" Axle"
type textarea "x"
type textarea "EZ-20238 - U-Bolt 8" to fit 3" Axle"
click at [122, 157] on div "Miscellaneous" at bounding box center [110, 155] width 44 height 6
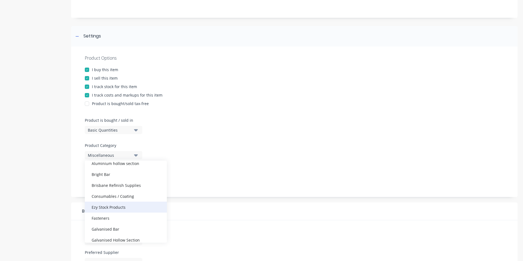
click at [118, 206] on div "Ezy Stock Products" at bounding box center [126, 206] width 82 height 11
type textarea "x"
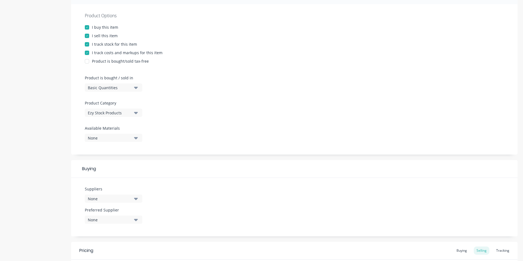
scroll to position [109, 0]
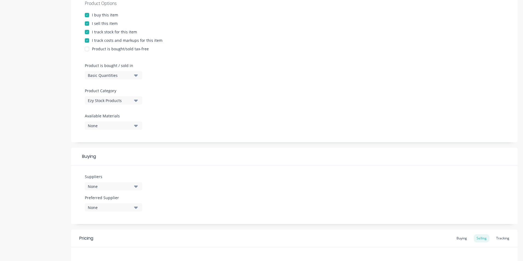
click at [102, 186] on div "None" at bounding box center [110, 186] width 44 height 6
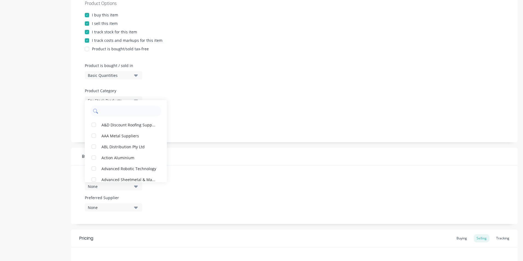
click at [116, 110] on input "text" at bounding box center [130, 111] width 58 height 11
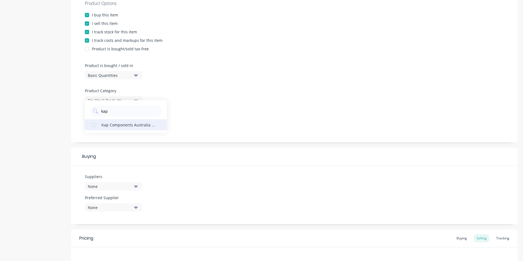
type input "kap"
click at [118, 127] on div "Kap Components Australia Pty Ltd" at bounding box center [128, 125] width 55 height 6
click at [119, 205] on div "None" at bounding box center [110, 207] width 44 height 6
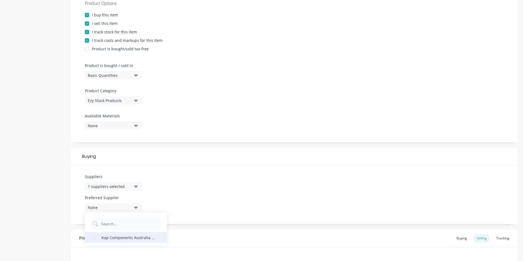
click at [117, 238] on div "Kap Components Australia Pty Ltd" at bounding box center [128, 237] width 55 height 6
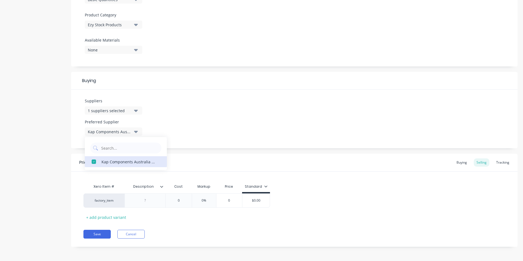
scroll to position [186, 0]
click at [140, 200] on div at bounding box center [144, 199] width 27 height 7
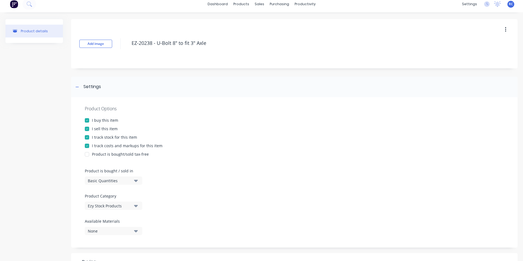
scroll to position [0, 0]
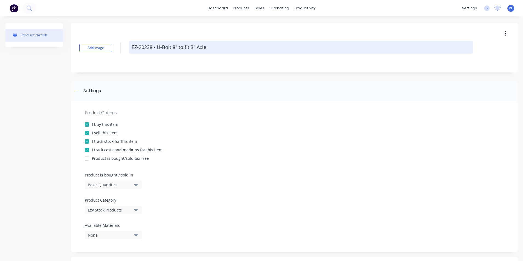
drag, startPoint x: 208, startPoint y: 48, endPoint x: 133, endPoint y: 48, distance: 75.4
click at [133, 48] on textarea "EZ-20238 - U-Bolt 8" to fit 3" Axle" at bounding box center [301, 47] width 344 height 13
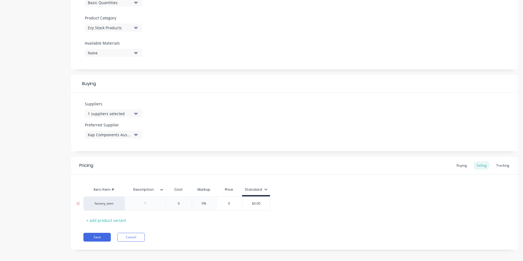
scroll to position [186, 0]
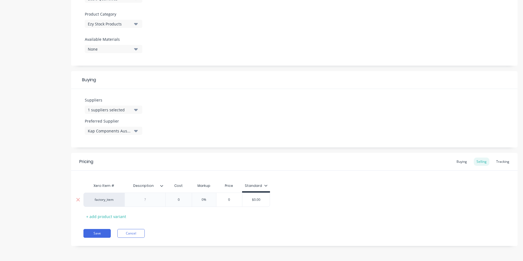
type textarea "x"
click at [147, 202] on div at bounding box center [144, 199] width 27 height 7
paste div
type textarea "x"
type input "0"
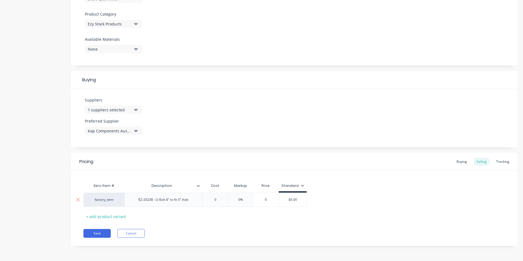
click at [181, 201] on div "factory_item EZ-20238 - U-Bolt 8" to fit 3" Axle 0 0 0% 0 $0.00" at bounding box center [194, 199] width 223 height 14
type textarea "x"
type input "06."
type textarea "x"
type input "06.5"
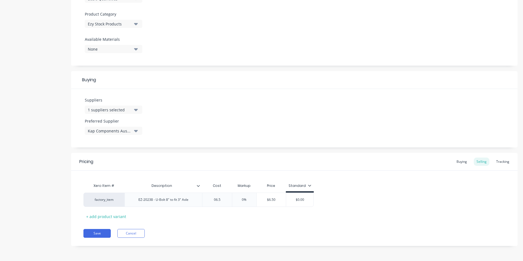
type input "0%"
type textarea "x"
type input "0%5"
type textarea "x"
type input "0%55"
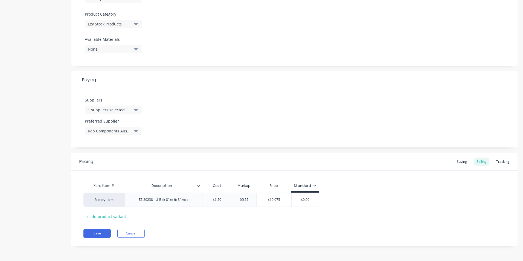
type textarea "x"
type input "0%5"
type textarea "x"
type input "0"
type textarea "x"
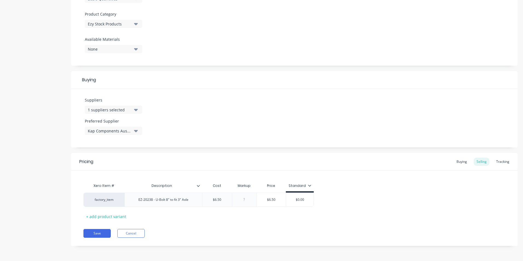
type input "5"
type textarea "x"
type input "55"
type input "$10.075"
type input "$0.00"
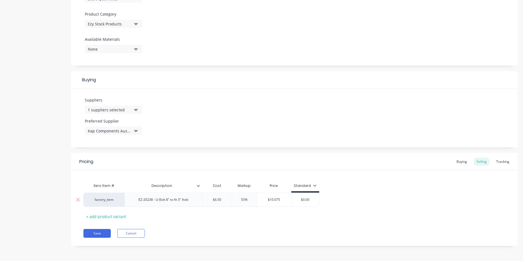
type input "55%"
drag, startPoint x: 240, startPoint y: 199, endPoint x: 245, endPoint y: 199, distance: 5.0
click at [245, 199] on input "55%" at bounding box center [243, 199] width 27 height 5
type textarea "x"
type input "6%"
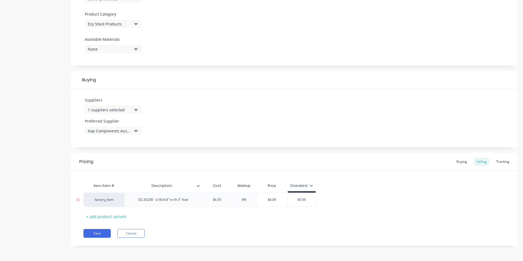
type textarea "x"
type input "60%"
type textarea "x"
type input "6%"
type textarea "x"
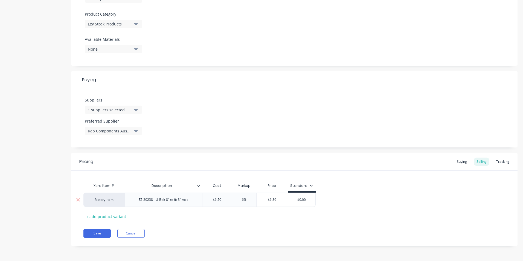
type input "%"
type textarea "x"
type input "8%"
type textarea "x"
type input "80%"
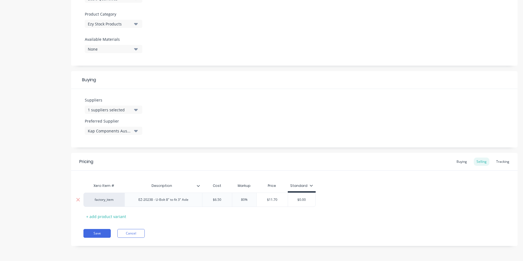
type textarea "x"
type input "8%"
type textarea "x"
type input "%"
type textarea "x"
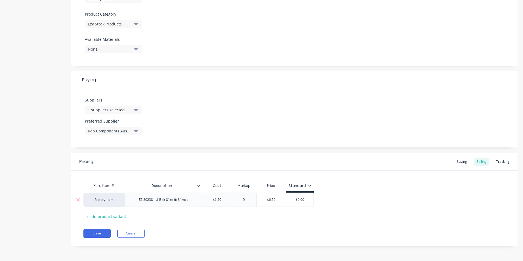
type input "8%"
type textarea "x"
type input "85%"
type input "$12.025"
type textarea "x"
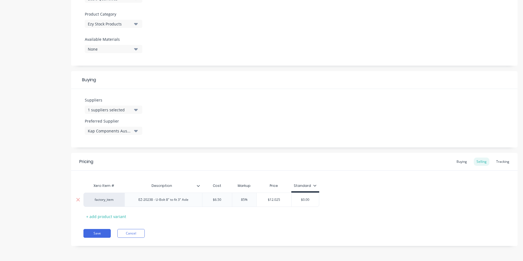
type input "1"
type textarea "x"
type input "12"
type textarea "x"
type input "12."
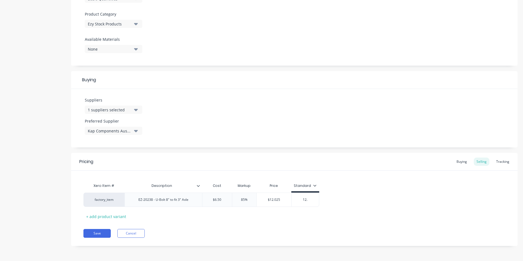
type textarea "x"
type input "12.0"
type textarea "x"
type input "12.00"
drag, startPoint x: 275, startPoint y: 199, endPoint x: 282, endPoint y: 201, distance: 7.5
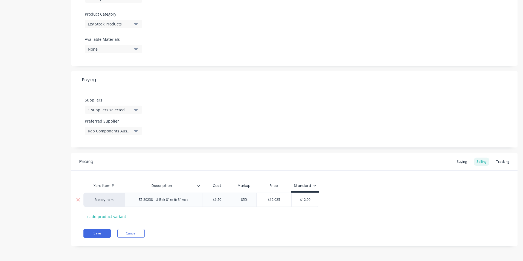
click at [282, 200] on input "$12.025" at bounding box center [273, 199] width 35 height 5
type textarea "x"
type input "$12.000"
click at [279, 217] on div "Xero Item # Description Cost Markup Price Standard factory_item EZ-20238 - U-Bo…" at bounding box center [293, 200] width 421 height 40
click at [101, 231] on button "Save" at bounding box center [96, 233] width 27 height 9
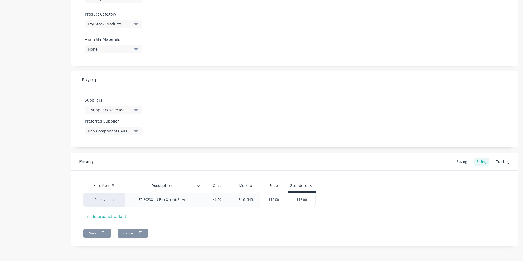
type textarea "x"
